Goal: Task Accomplishment & Management: Manage account settings

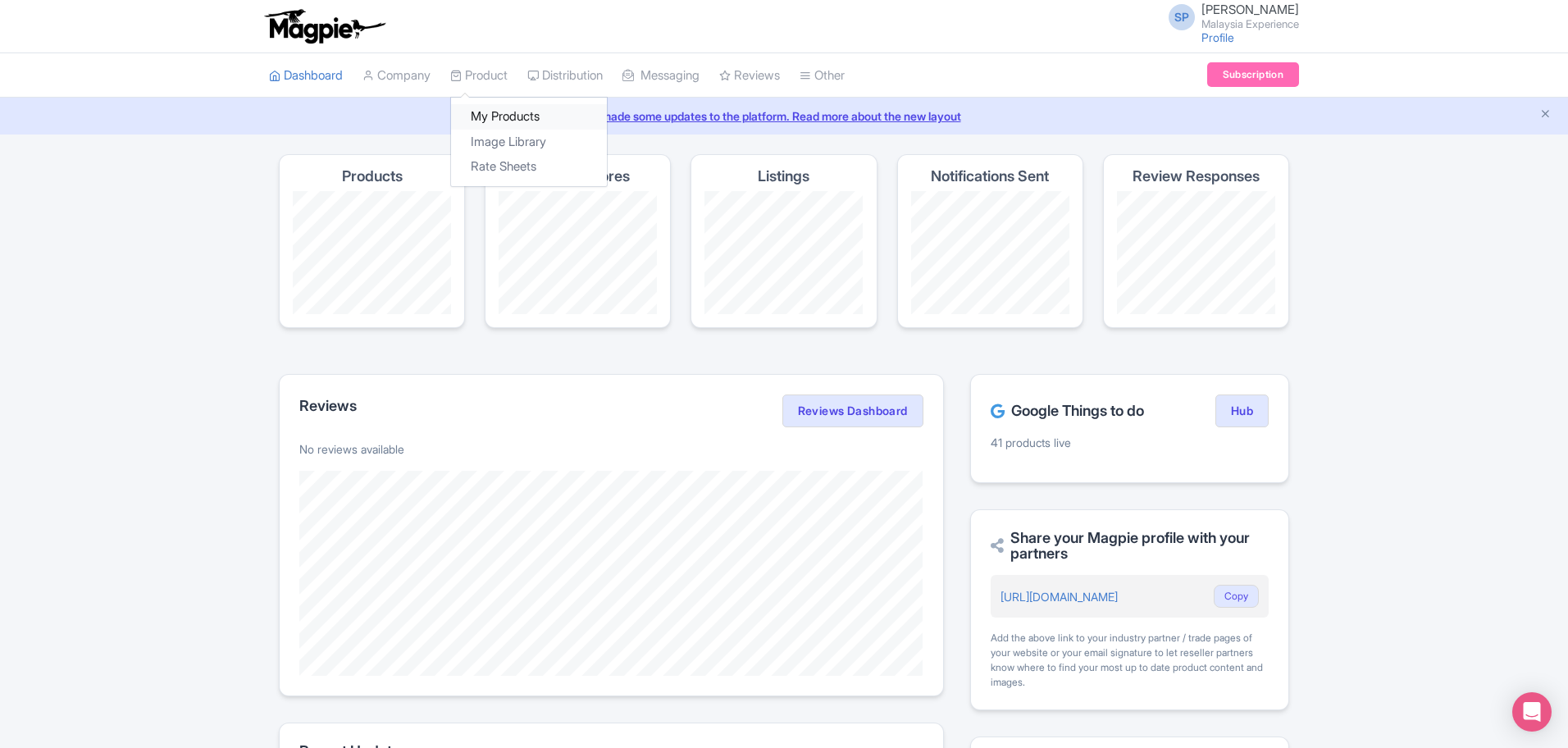
click at [503, 115] on link "My Products" at bounding box center [529, 117] width 156 height 25
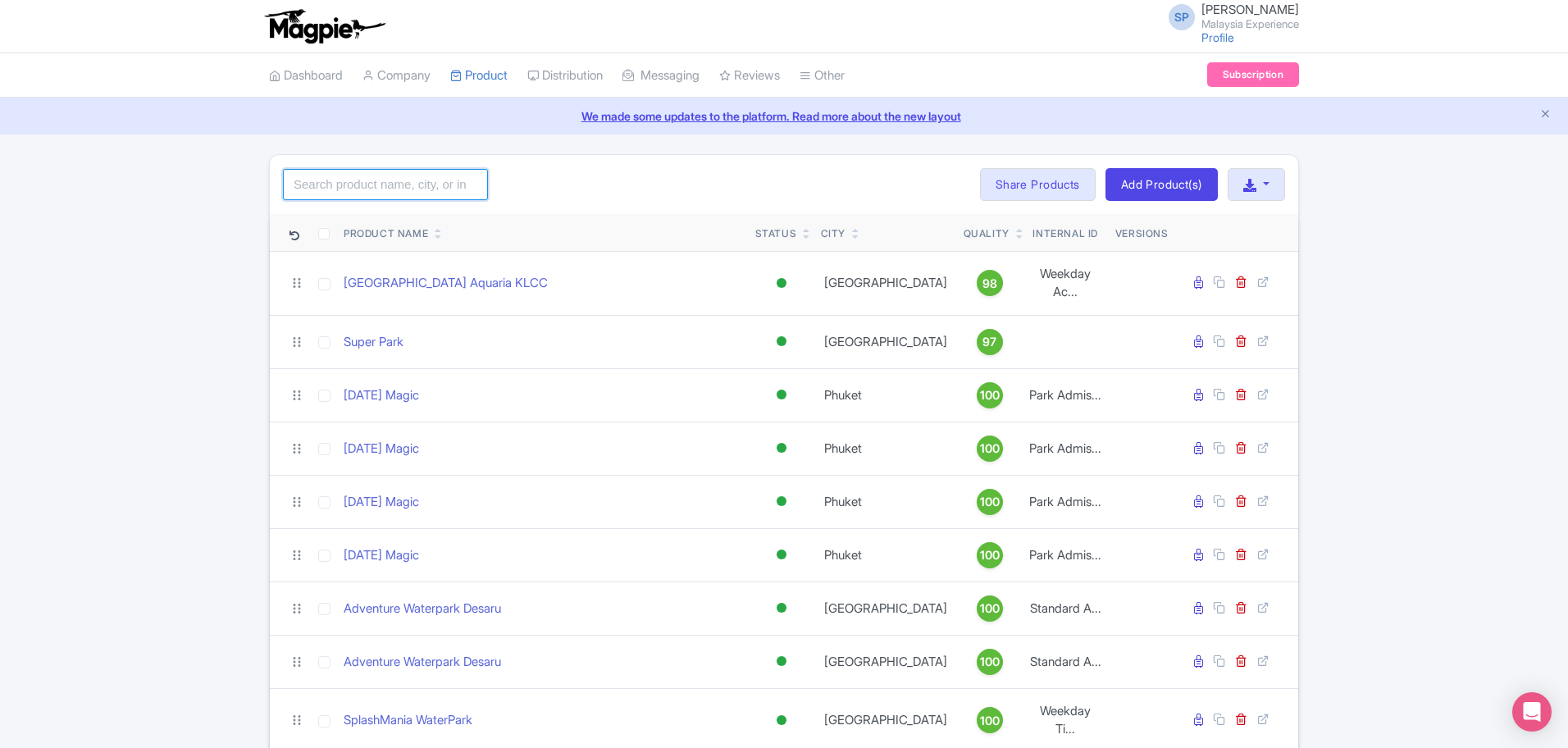
click at [355, 172] on input "search" at bounding box center [386, 184] width 205 height 31
type input "cable car"
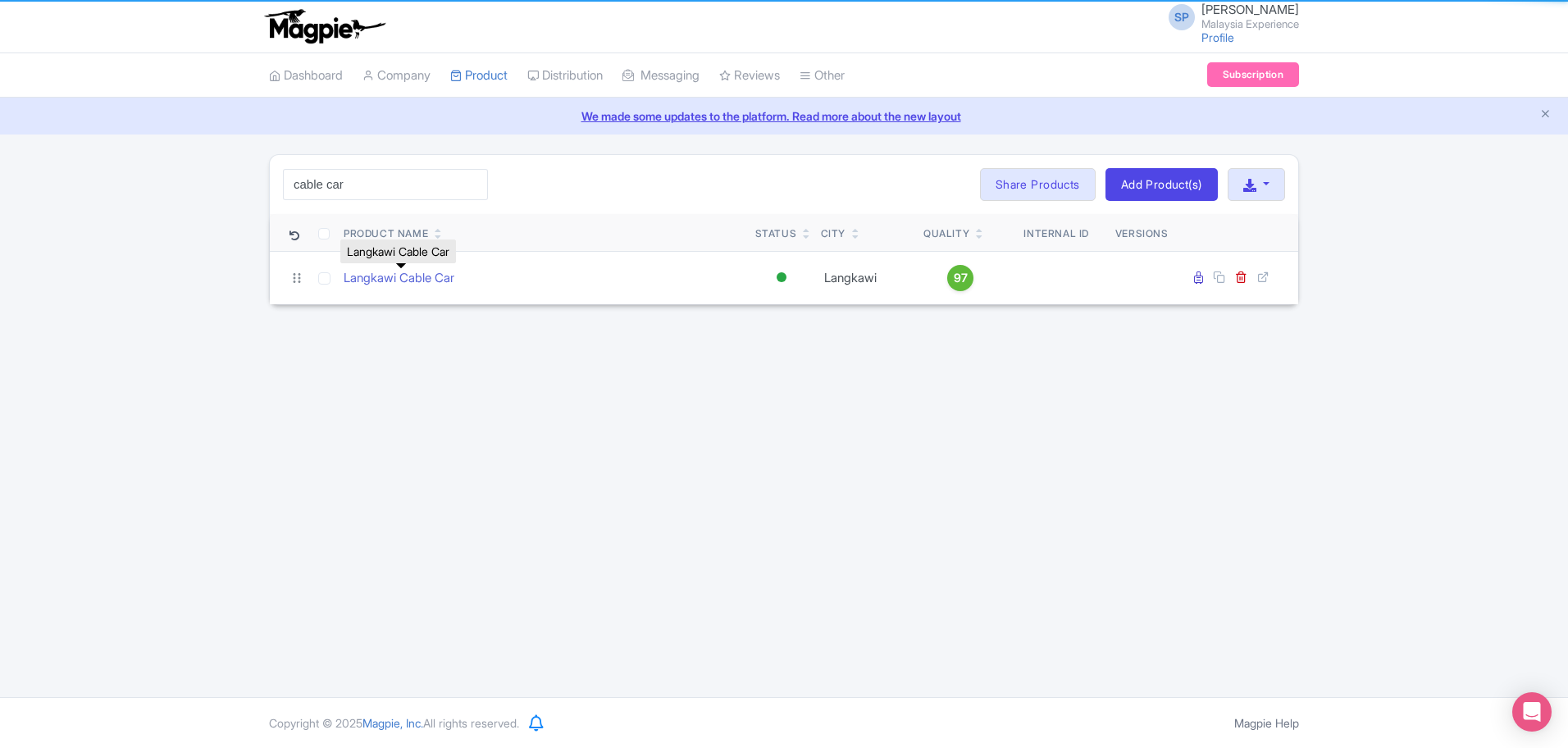
click at [428, 271] on link "Langkawi Cable Car" at bounding box center [399, 278] width 111 height 19
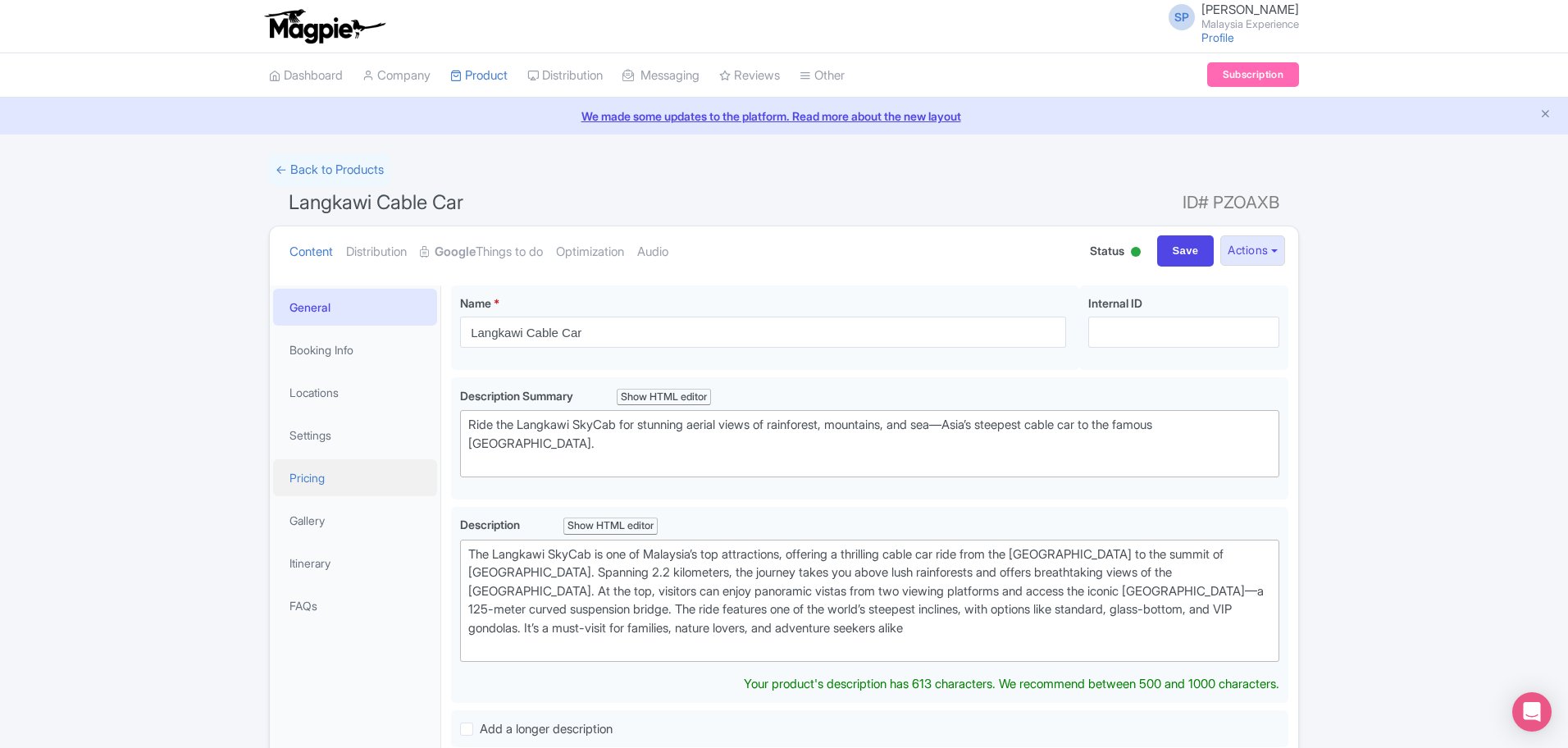
click at [359, 478] on link "Pricing" at bounding box center [355, 477] width 164 height 37
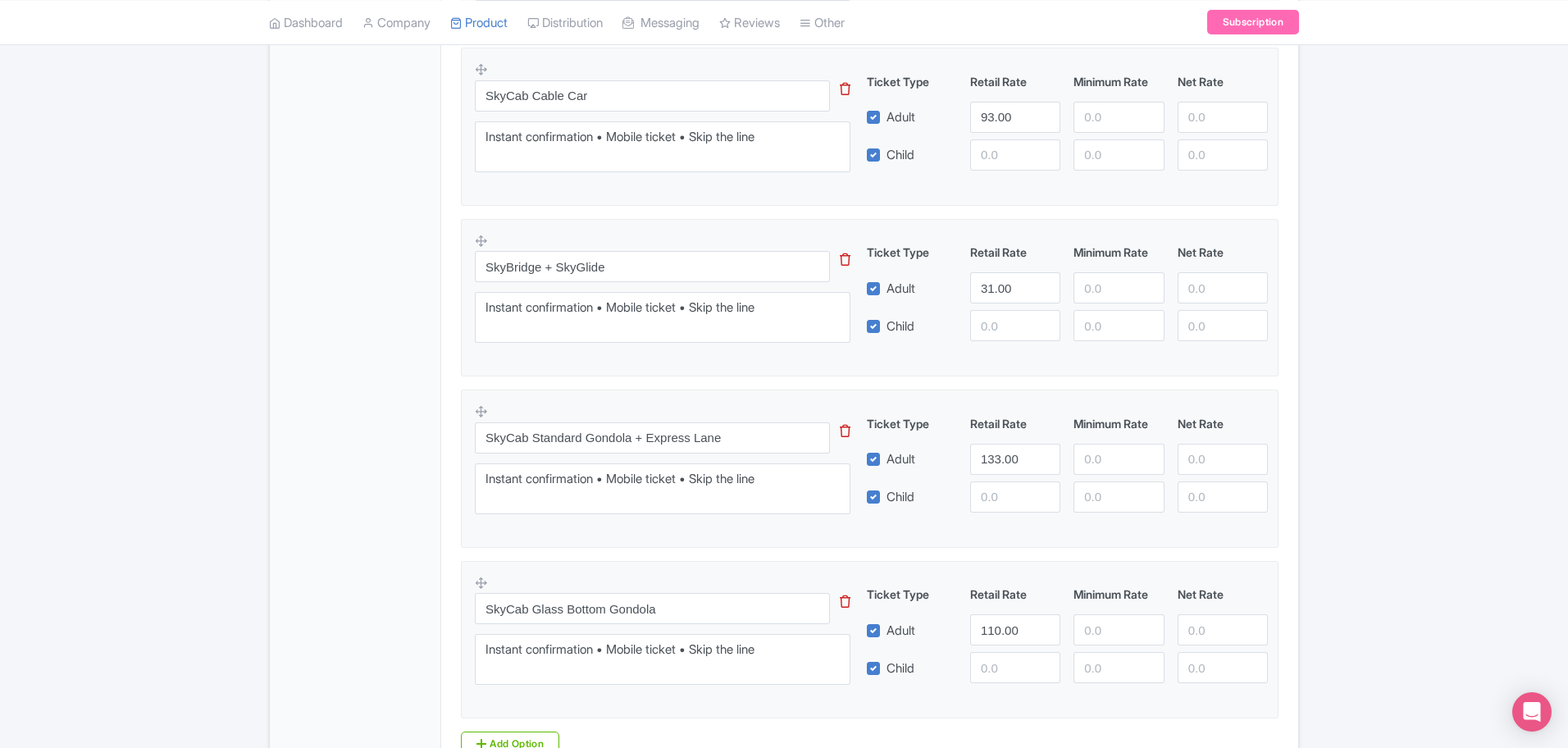
scroll to position [893, 0]
